Goal: Transaction & Acquisition: Purchase product/service

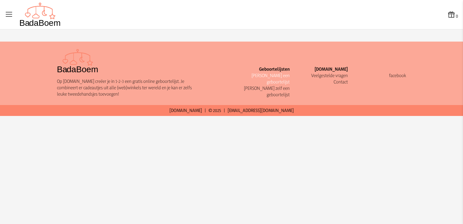
click at [281, 73] on link "[PERSON_NAME] een geboortelijst" at bounding box center [271, 78] width 38 height 12
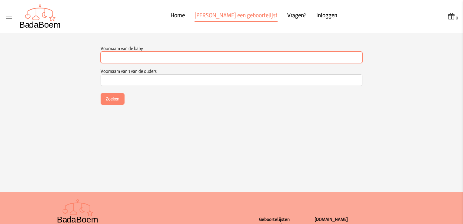
click at [144, 56] on input "Voornaam van de baby" at bounding box center [232, 58] width 262 height 12
type input "rosa"
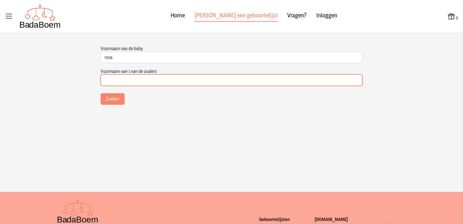
click at [154, 81] on input "Voornaam van 1 van de ouders" at bounding box center [232, 80] width 262 height 12
type input "[PERSON_NAME]"
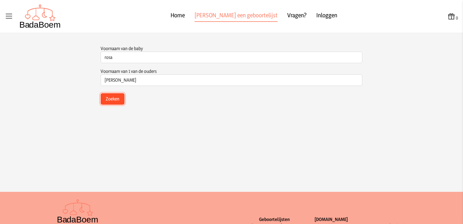
click at [113, 101] on button "Zoeken" at bounding box center [113, 99] width 24 height 12
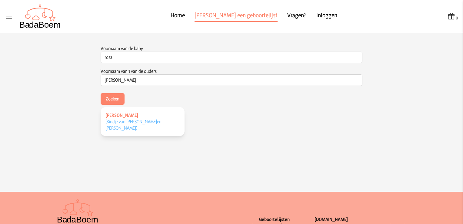
click at [126, 120] on span "(Kindje van [PERSON_NAME] en [PERSON_NAME] )" at bounding box center [133, 124] width 56 height 12
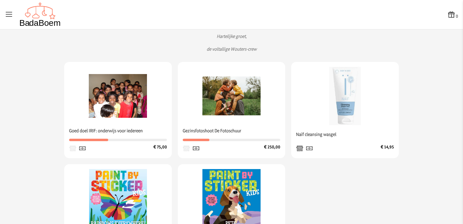
scroll to position [92, 0]
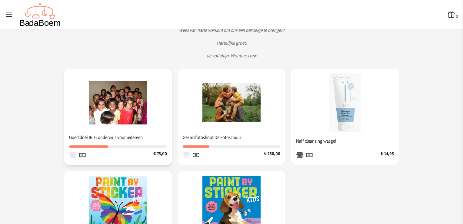
click at [131, 108] on img at bounding box center [118, 102] width 58 height 58
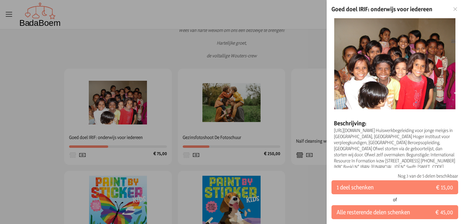
click at [65, 90] on div at bounding box center [231, 112] width 463 height 224
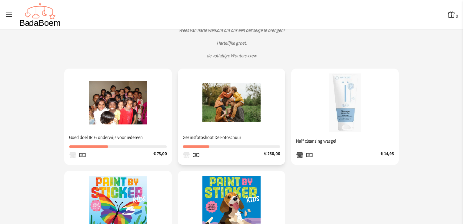
click at [238, 106] on img at bounding box center [231, 102] width 58 height 58
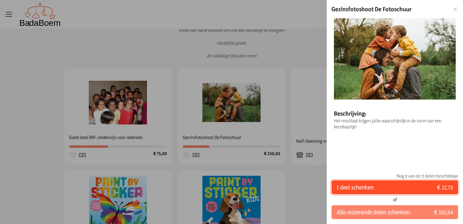
click at [382, 187] on button "1 deel schenken € 22,73" at bounding box center [395, 187] width 127 height 14
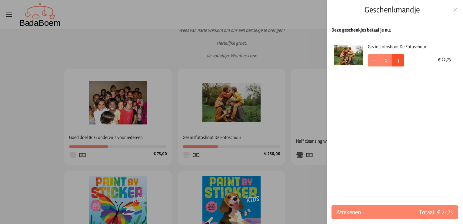
click at [399, 59] on span "+" at bounding box center [398, 59] width 4 height 9
click at [372, 61] on span "−" at bounding box center [374, 59] width 5 height 9
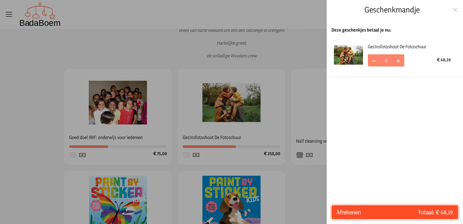
click at [414, 209] on span "Totaal: € 68,19" at bounding box center [424, 212] width 58 height 8
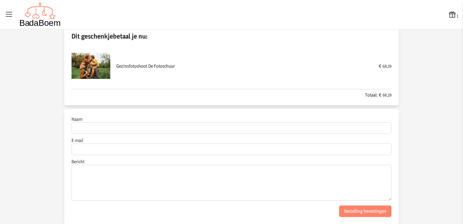
scroll to position [30, 0]
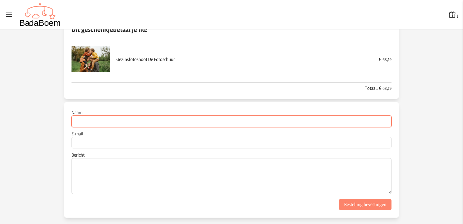
click at [89, 121] on input "Naam" at bounding box center [232, 121] width 320 height 12
type input "[DATE] en [PERSON_NAME]"
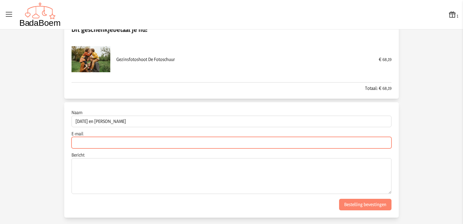
click at [93, 144] on input "E-mail" at bounding box center [232, 143] width 320 height 12
type input "[EMAIL_ADDRESS][DOMAIN_NAME]"
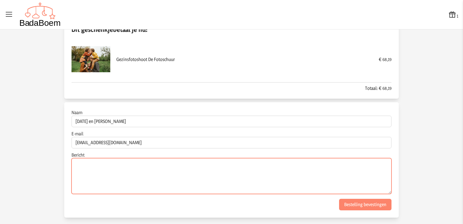
click at [88, 167] on textarea "Bericht" at bounding box center [232, 176] width 320 height 36
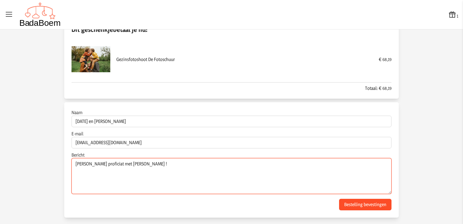
type textarea "[PERSON_NAME] proficiat met [PERSON_NAME] !"
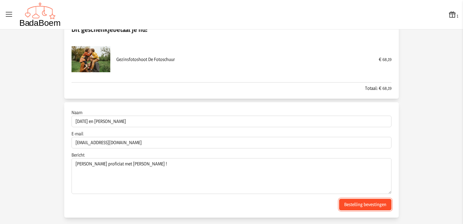
click at [351, 204] on button "Bestelling bevestingen" at bounding box center [365, 205] width 52 height 12
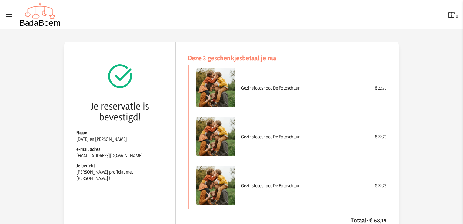
click at [447, 15] on icon at bounding box center [451, 14] width 8 height 8
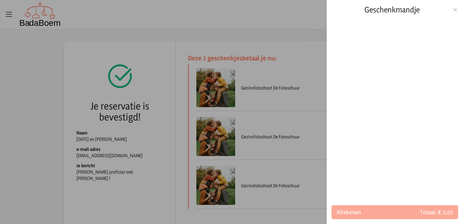
click at [75, 70] on div at bounding box center [231, 112] width 463 height 224
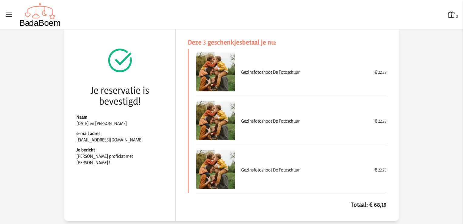
scroll to position [24, 0]
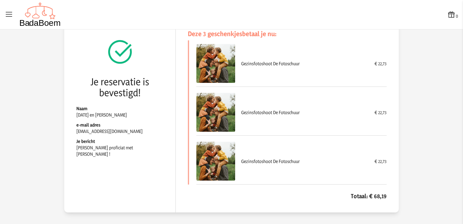
click at [374, 196] on h4 "Totaal: € 68,19" at bounding box center [287, 196] width 199 height 8
click at [355, 195] on h4 "Totaal: € 68,19" at bounding box center [287, 196] width 199 height 8
click at [108, 158] on div "Je reservatie is bevestigd! [PERSON_NAME][DATE] en [PERSON_NAME] e-mail adres […" at bounding box center [120, 114] width 112 height 195
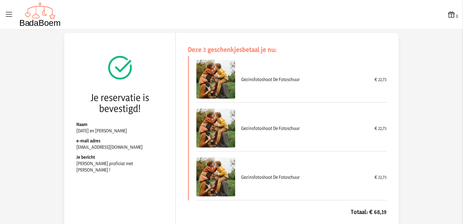
scroll to position [0, 0]
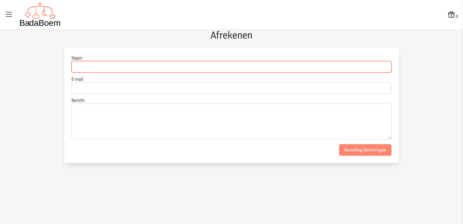
click at [87, 66] on input "Naam" at bounding box center [232, 67] width 320 height 12
type input "[DATE] en [PERSON_NAME]"
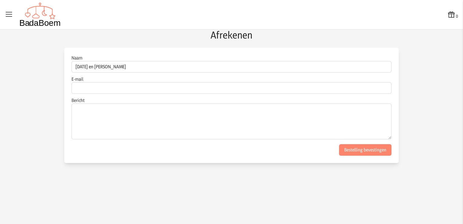
type input "[EMAIL_ADDRESS][DOMAIN_NAME]"
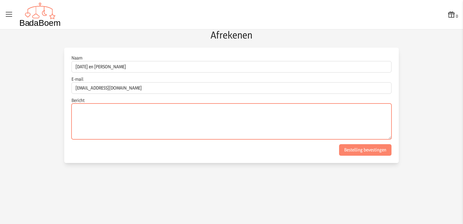
click at [83, 111] on textarea "Bericht" at bounding box center [232, 121] width 320 height 36
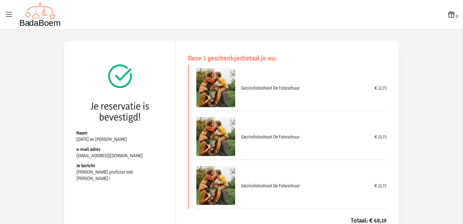
click at [273, 140] on div "Gezinsfotoshoot De Fotoschuur € 22,73" at bounding box center [291, 136] width 190 height 46
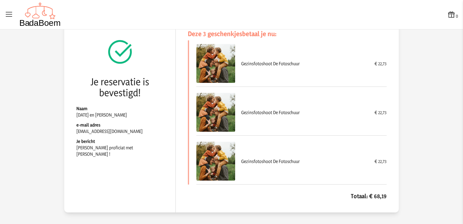
click at [265, 109] on div "Gezinsfotoshoot De Fotoschuur" at bounding box center [304, 112] width 127 height 6
click at [447, 12] on icon at bounding box center [451, 14] width 8 height 8
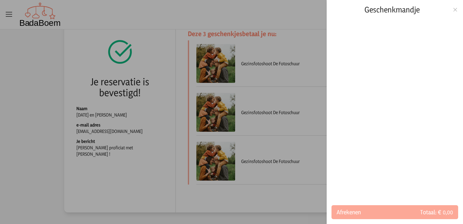
click at [455, 9] on icon at bounding box center [455, 10] width 6 height 4
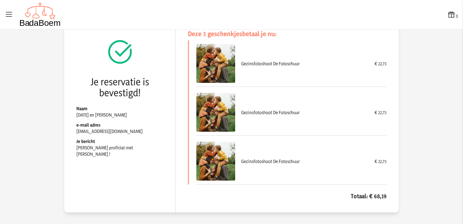
click at [348, 111] on div "Gezinsfotoshoot De Fotoschuur" at bounding box center [304, 112] width 127 height 6
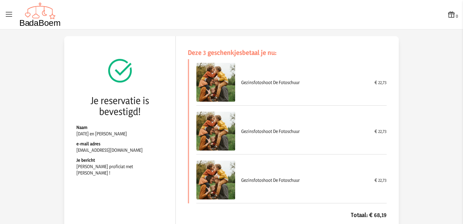
scroll to position [0, 0]
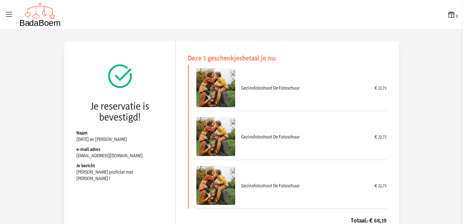
click at [180, 91] on div "Deze 3 geschenkjes betaal je nu: Gezinsfotoshoot De Fotoschuur € 22,73 Gezinsfo…" at bounding box center [287, 139] width 223 height 195
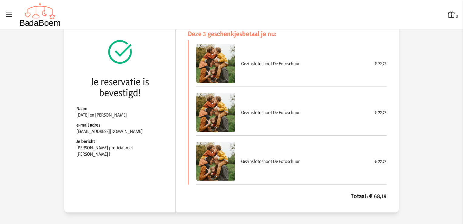
click at [40, 21] on img at bounding box center [40, 14] width 42 height 24
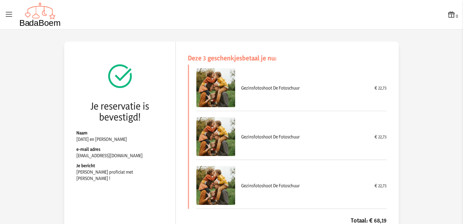
scroll to position [24, 0]
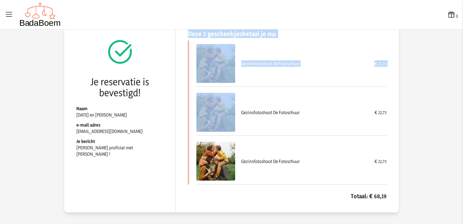
drag, startPoint x: 185, startPoint y: 95, endPoint x: 179, endPoint y: 31, distance: 63.9
click at [179, 31] on div "Deze 3 geschenkjes betaal je nu: Gezinsfotoshoot De Fotoschuur € 22,73 Gezinsfo…" at bounding box center [287, 114] width 223 height 195
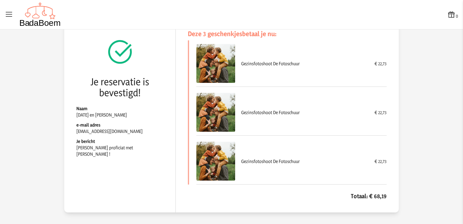
click at [295, 98] on div "Gezinsfotoshoot De Fotoschuur € 22,73" at bounding box center [291, 112] width 190 height 46
click at [385, 202] on div "Deze 3 geschenkjes betaal je nu: Gezinsfotoshoot De Fotoschuur € 22,73 Gezinsfo…" at bounding box center [287, 114] width 223 height 195
click at [372, 196] on h4 "Totaal: € 68,19" at bounding box center [287, 196] width 199 height 8
click at [312, 125] on div "Gezinsfotoshoot De Fotoschuur € 22,73" at bounding box center [291, 112] width 190 height 46
click at [51, 22] on img at bounding box center [40, 14] width 42 height 24
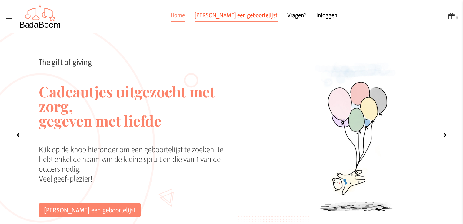
click at [217, 15] on link "[PERSON_NAME] een geboortelijst" at bounding box center [236, 16] width 83 height 11
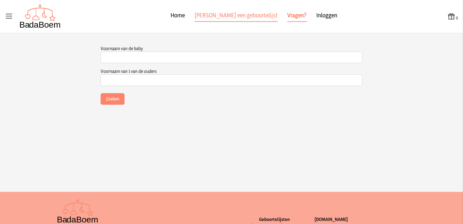
click at [287, 14] on link "Vragen?" at bounding box center [296, 16] width 19 height 11
